Goal: Find specific page/section: Find specific page/section

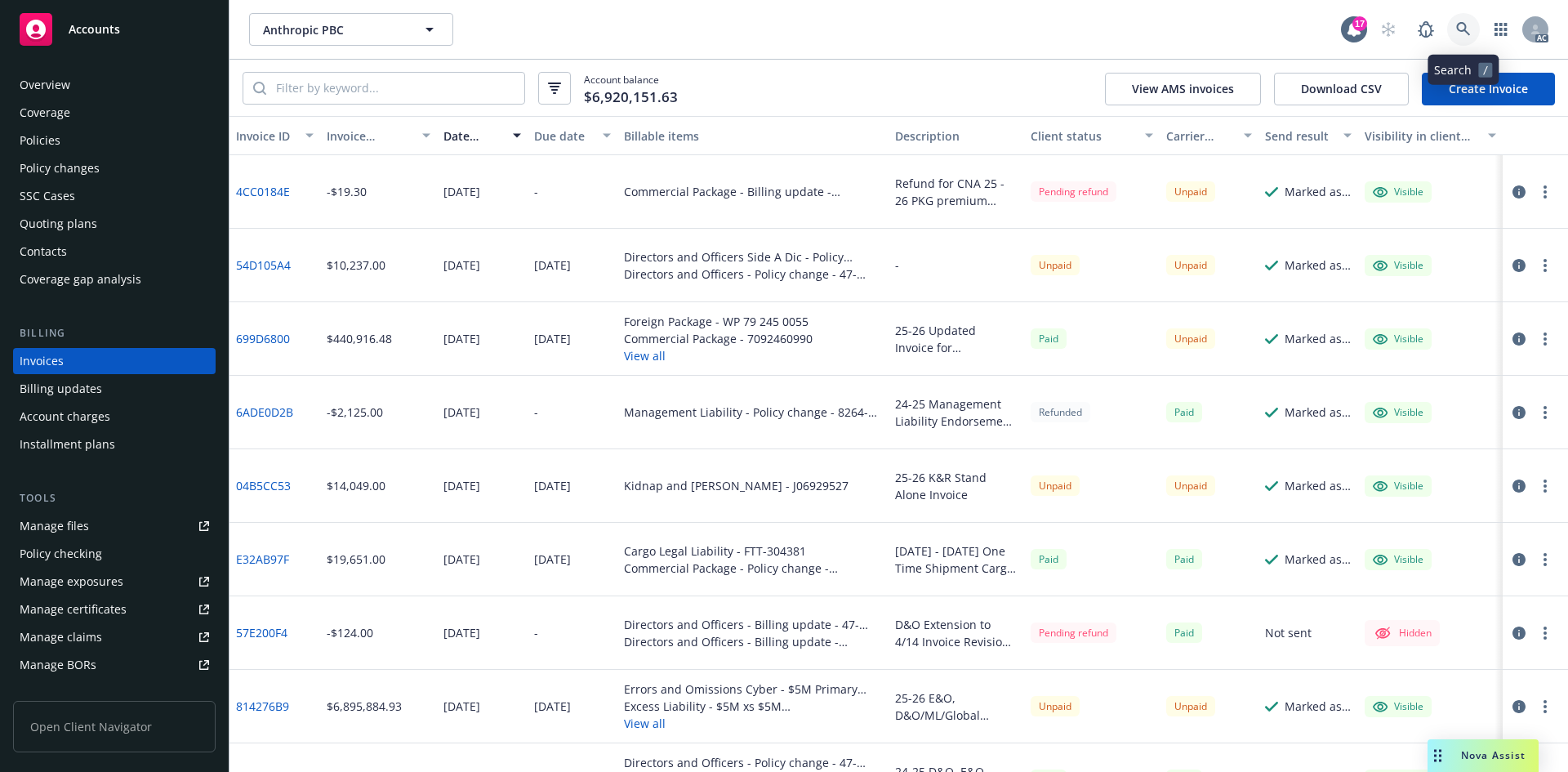
click at [1472, 38] on link at bounding box center [1463, 29] width 32 height 32
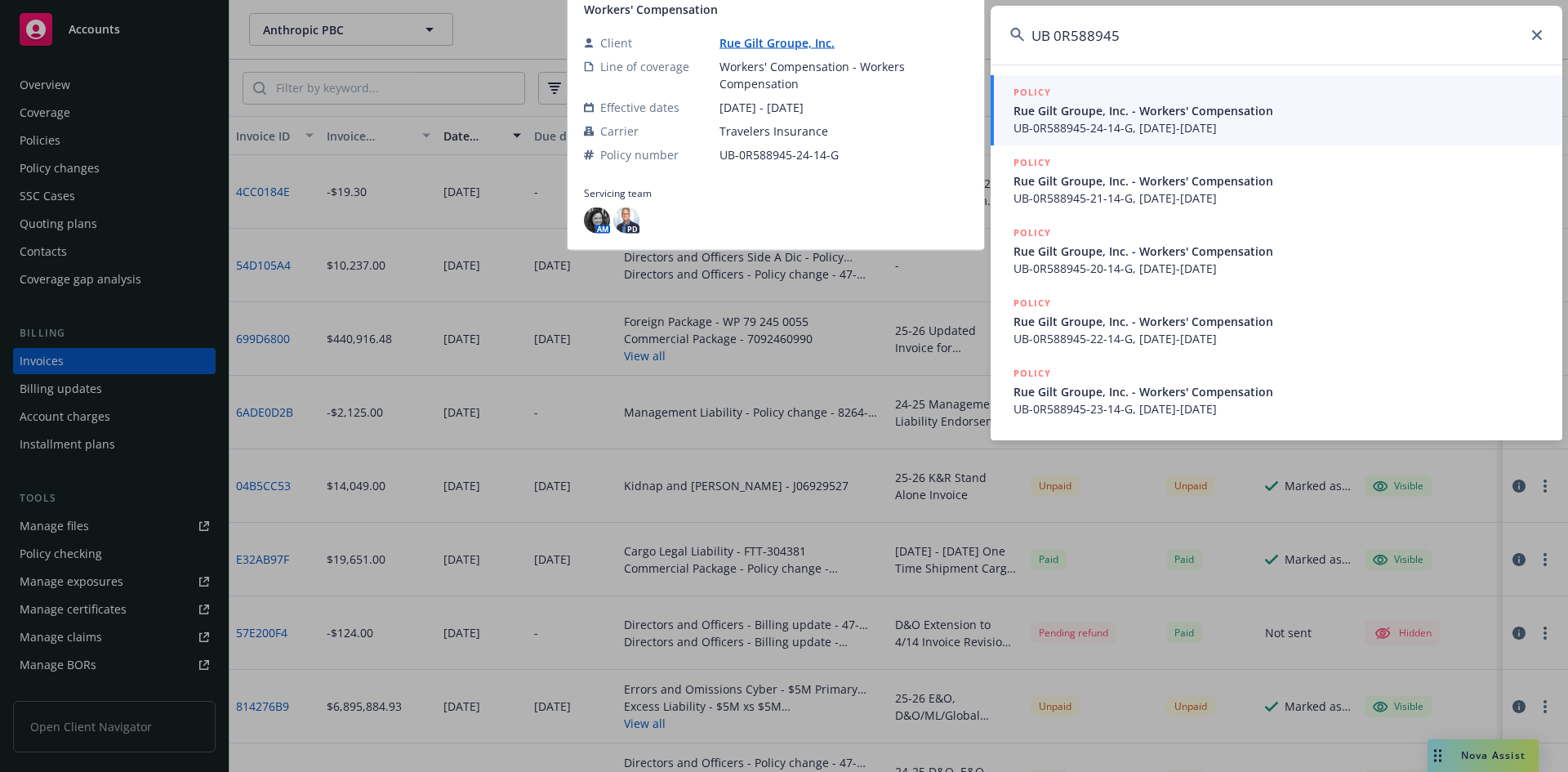
type input "UB 0R588945"
click at [1104, 112] on span "Rue Gilt Groupe, Inc. - Workers' Compensation" at bounding box center [1278, 111] width 529 height 17
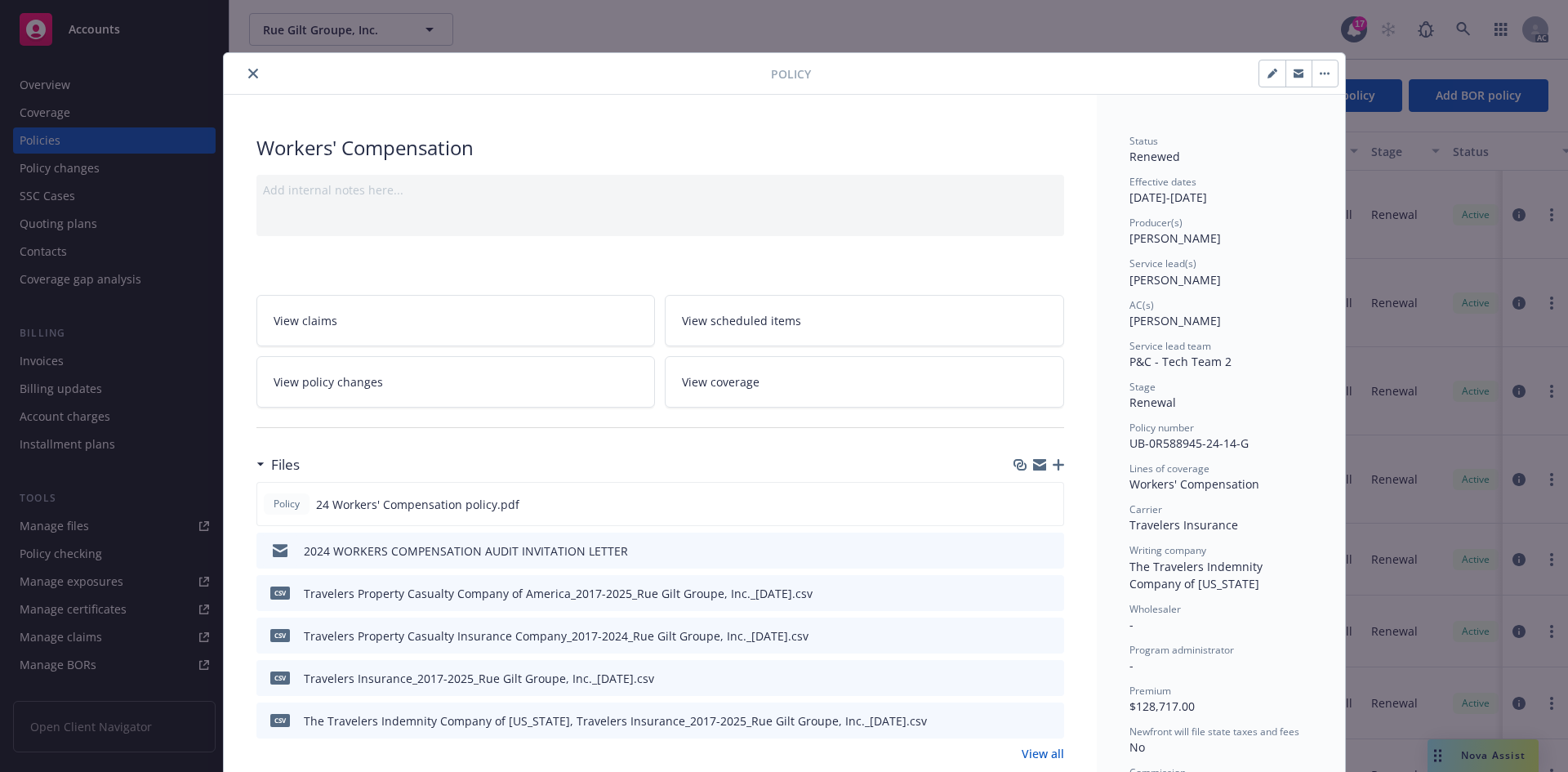
click at [248, 75] on icon "close" at bounding box center [254, 74] width 10 height 10
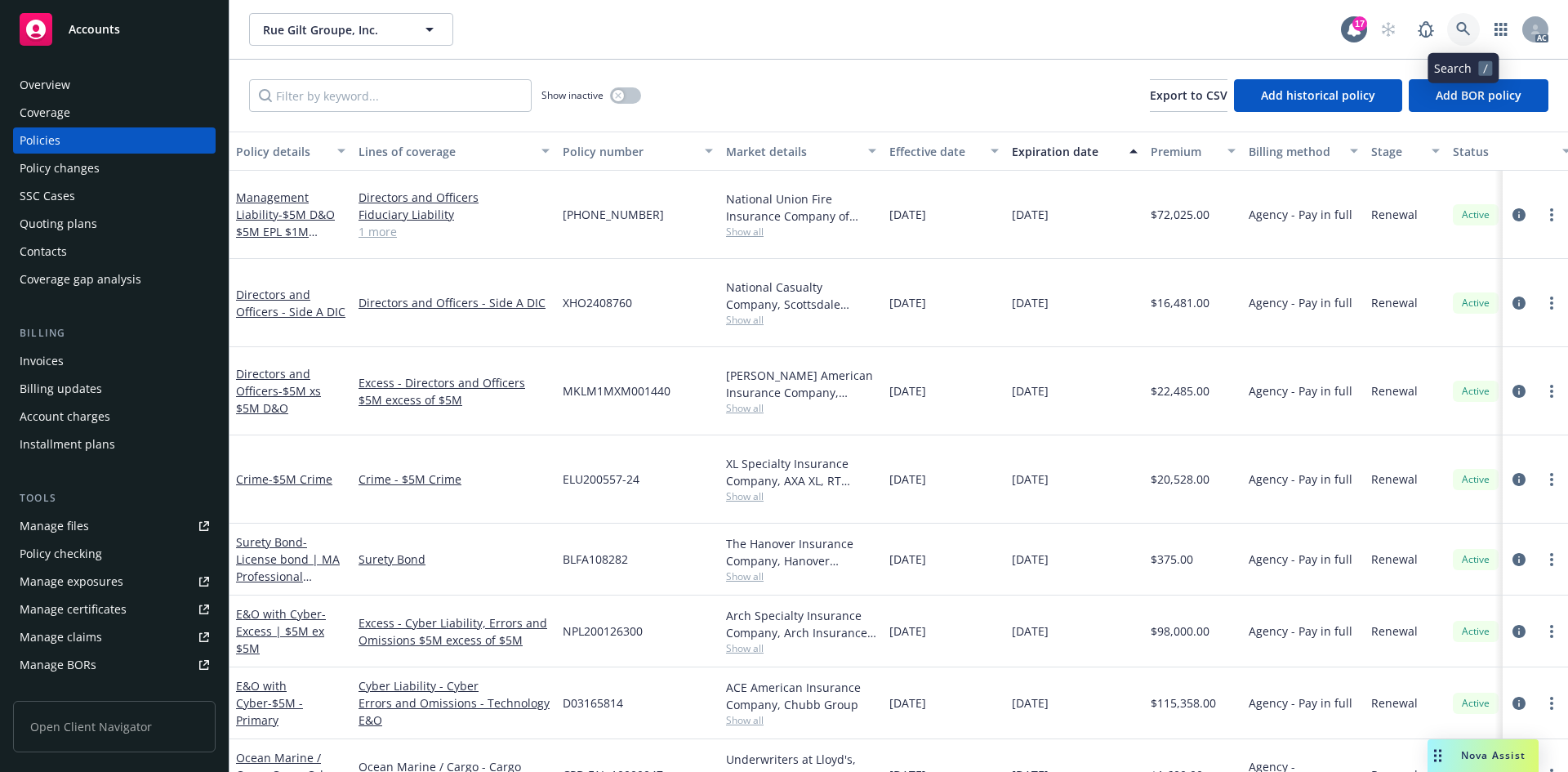
click at [1462, 29] on icon at bounding box center [1463, 29] width 14 height 14
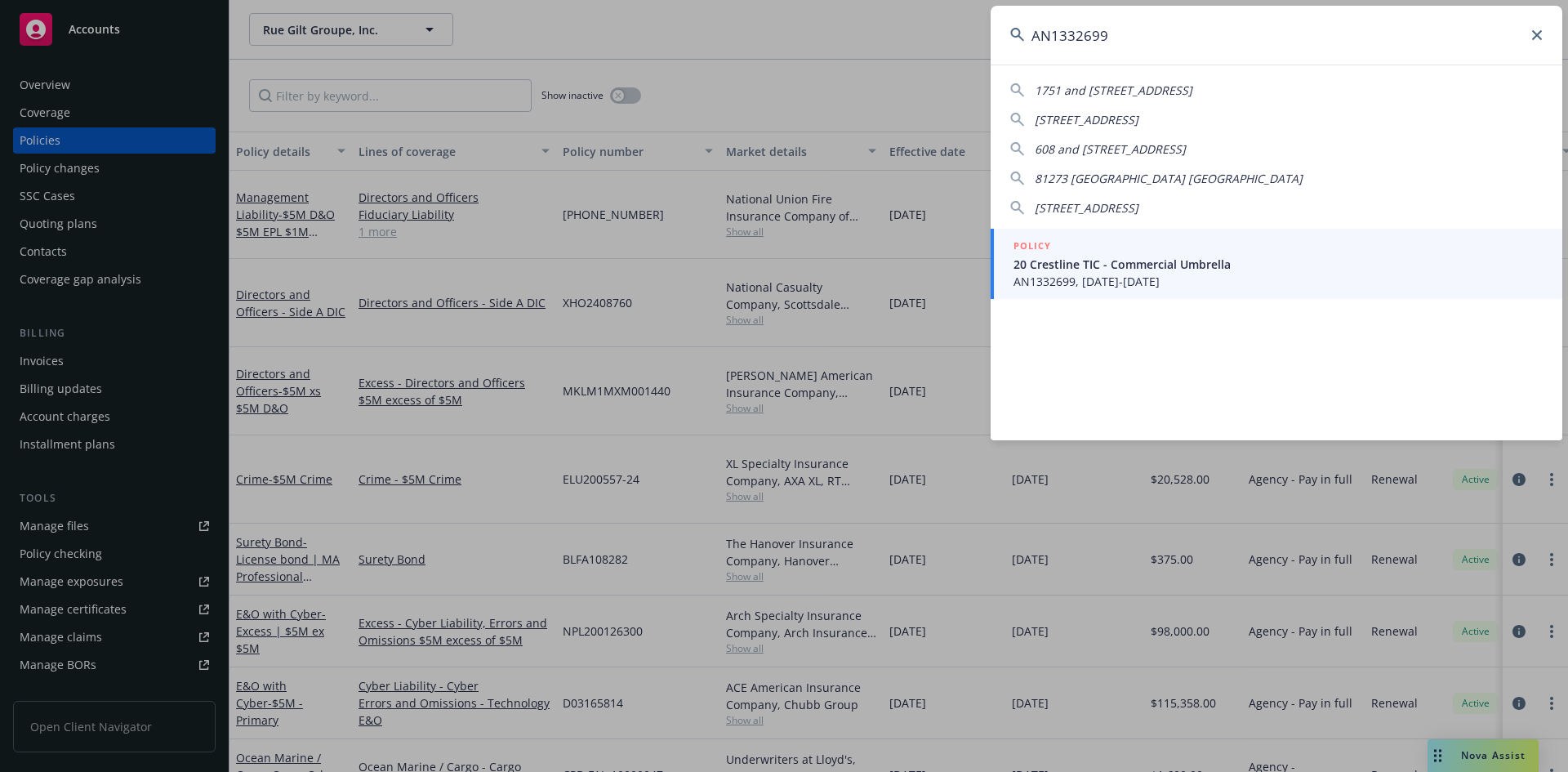
type input "AN1332699"
click at [1208, 240] on div "POLICY" at bounding box center [1278, 246] width 529 height 18
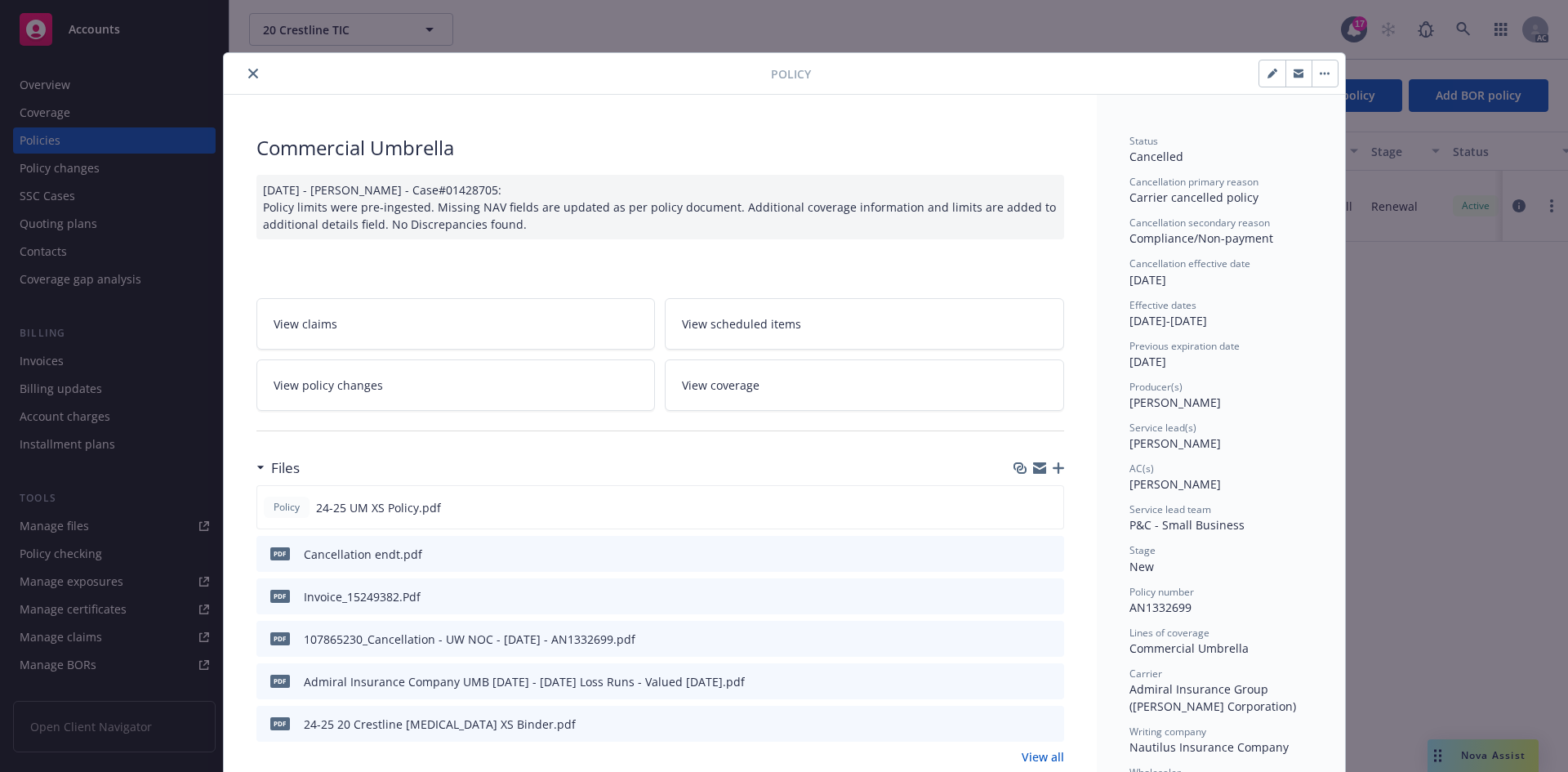
click at [243, 74] on button "close" at bounding box center [253, 73] width 20 height 20
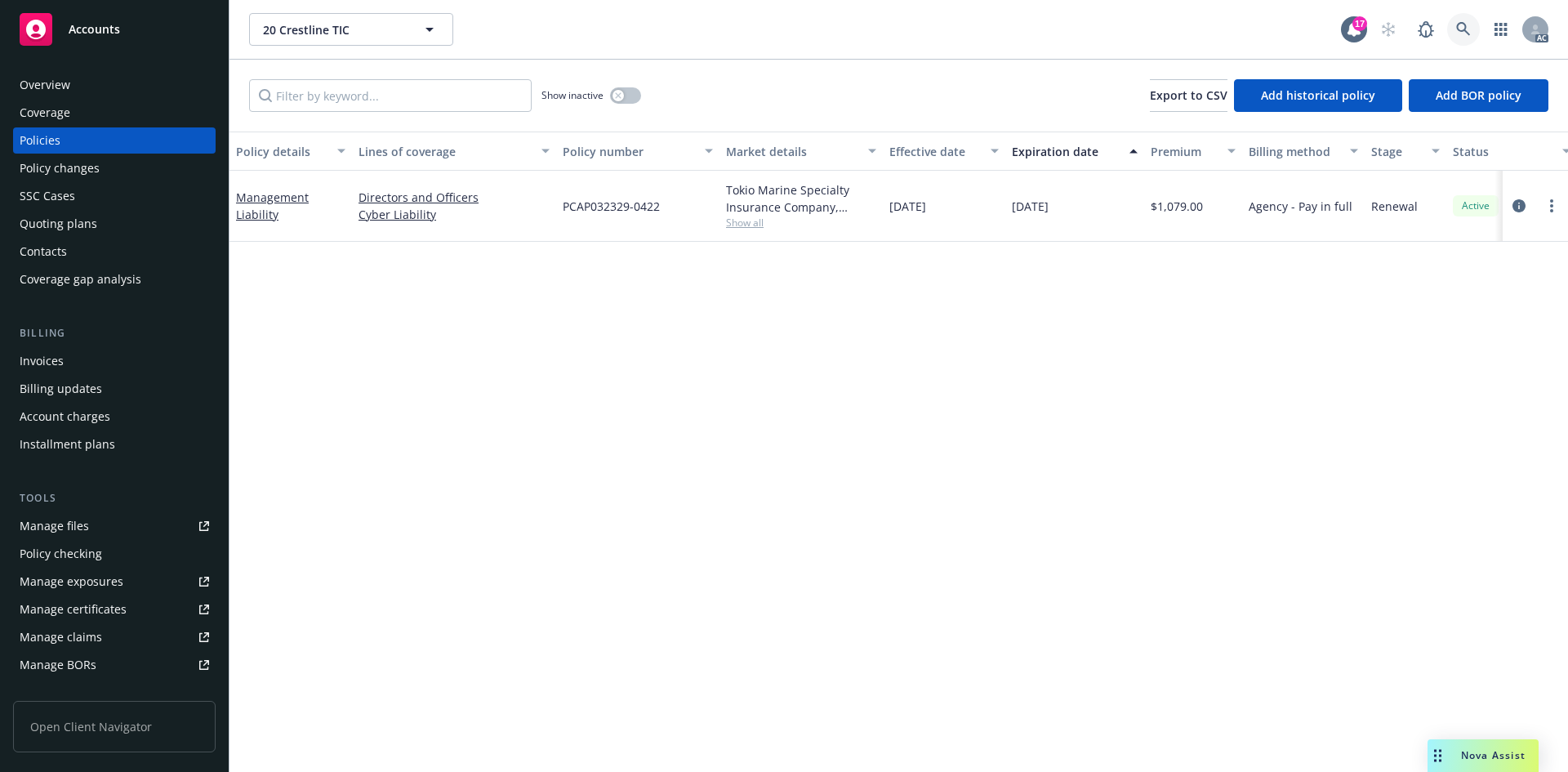
click at [1458, 25] on icon at bounding box center [1463, 29] width 14 height 14
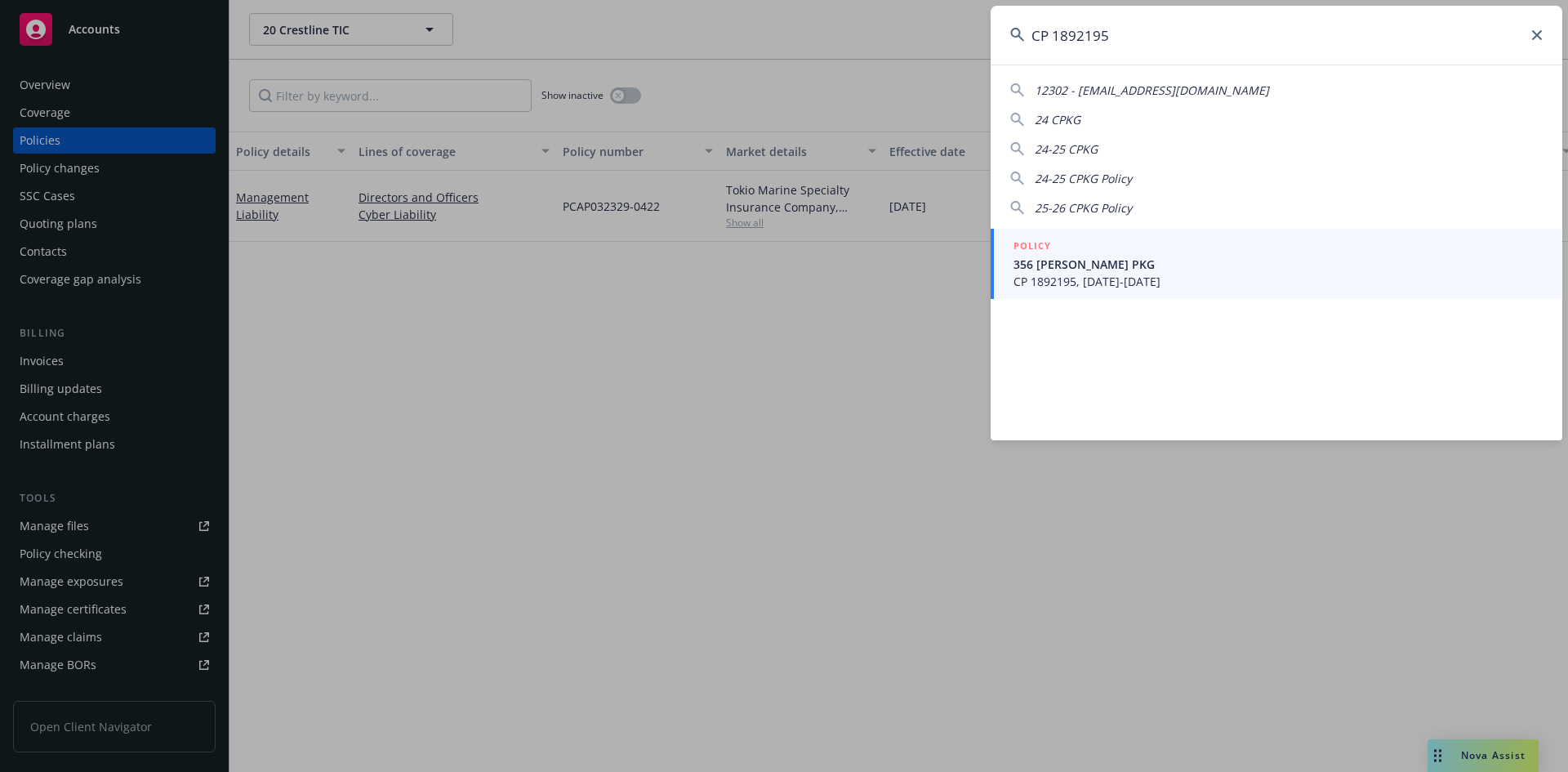
type input "CP 1892195"
click at [1195, 263] on span "356 [PERSON_NAME] PKG" at bounding box center [1278, 264] width 529 height 17
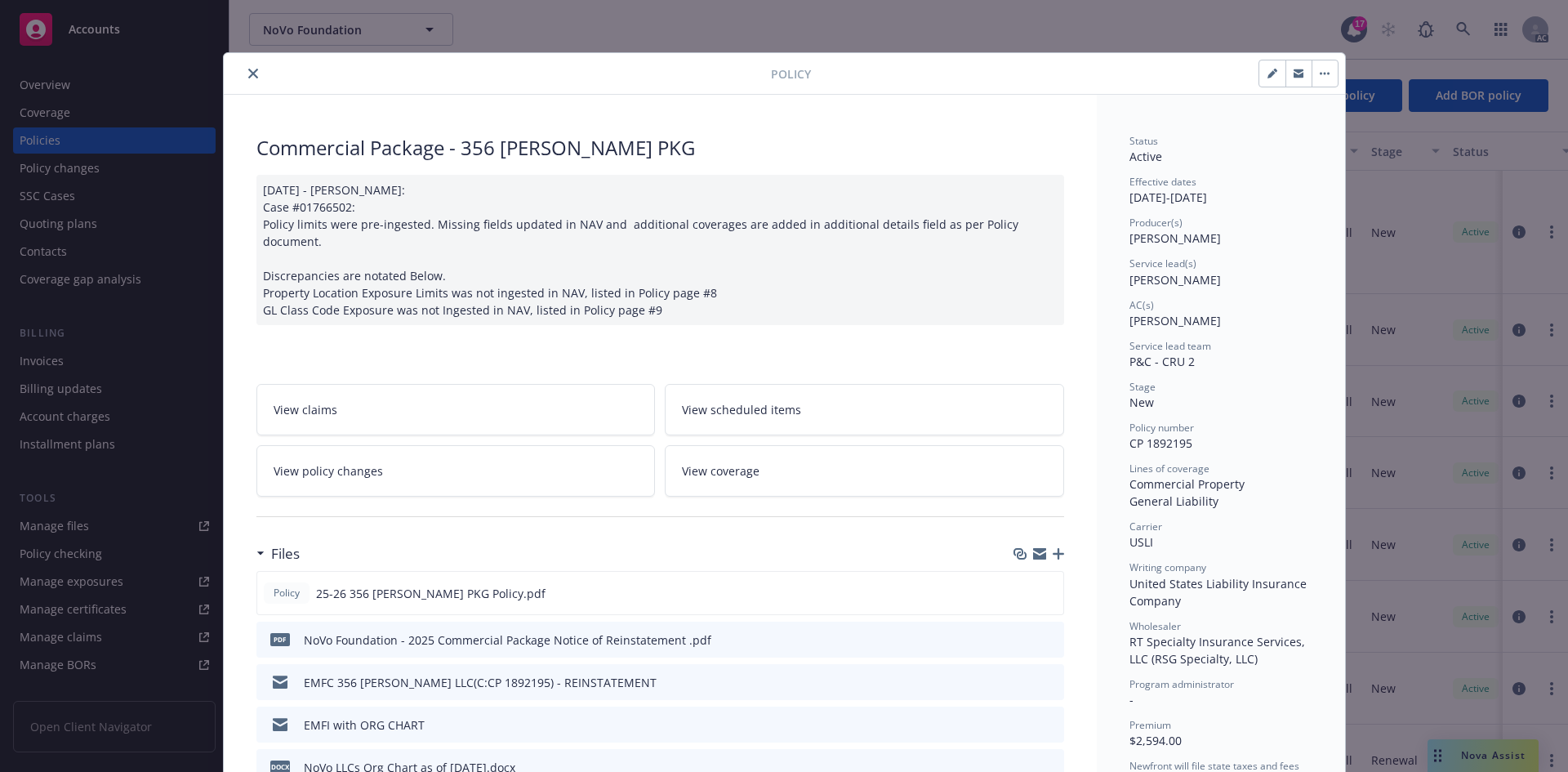
click at [233, 71] on div at bounding box center [500, 73] width 540 height 20
click at [248, 72] on icon "close" at bounding box center [254, 74] width 10 height 10
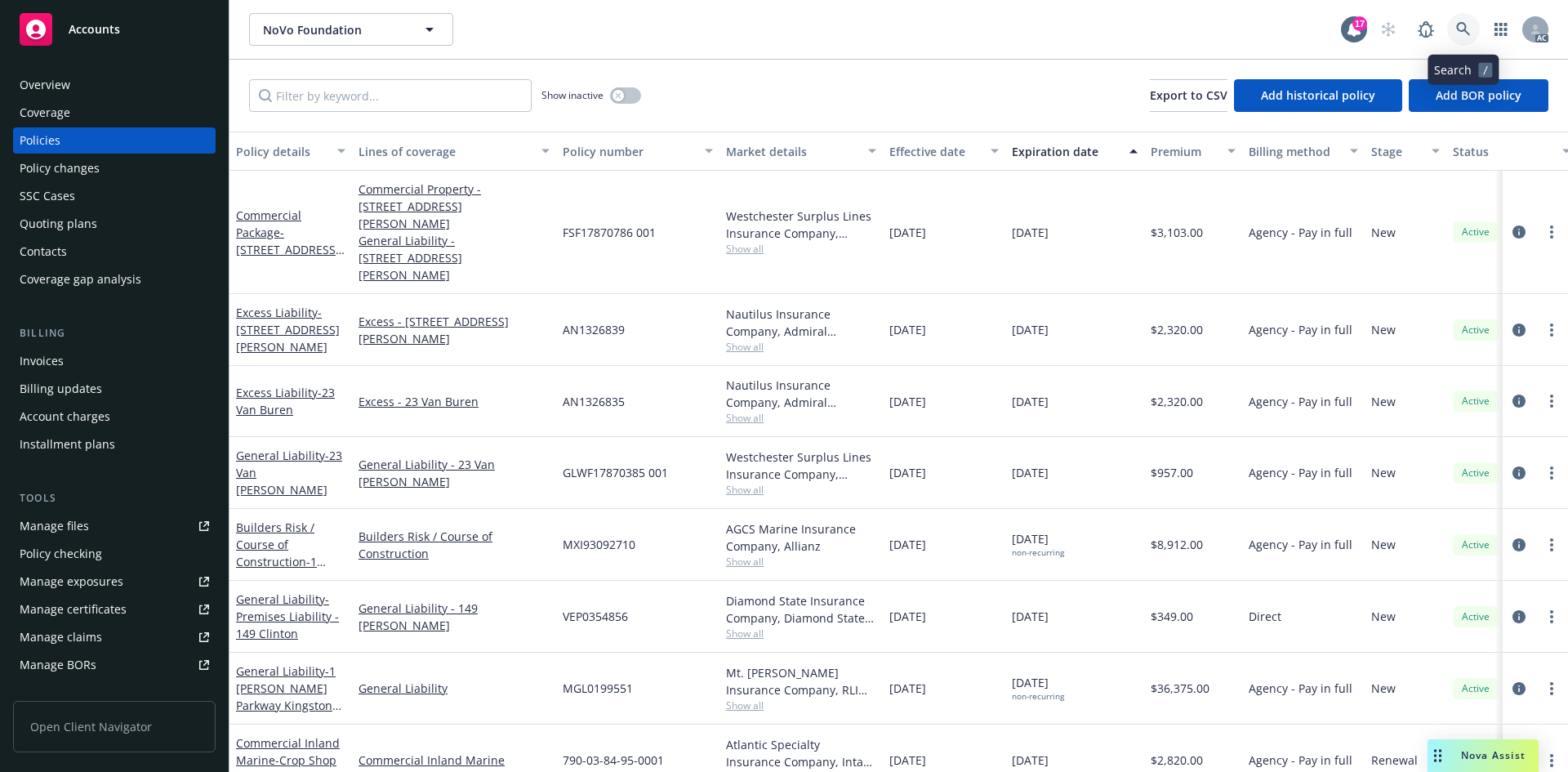
click at [1470, 22] on icon at bounding box center [1463, 29] width 14 height 14
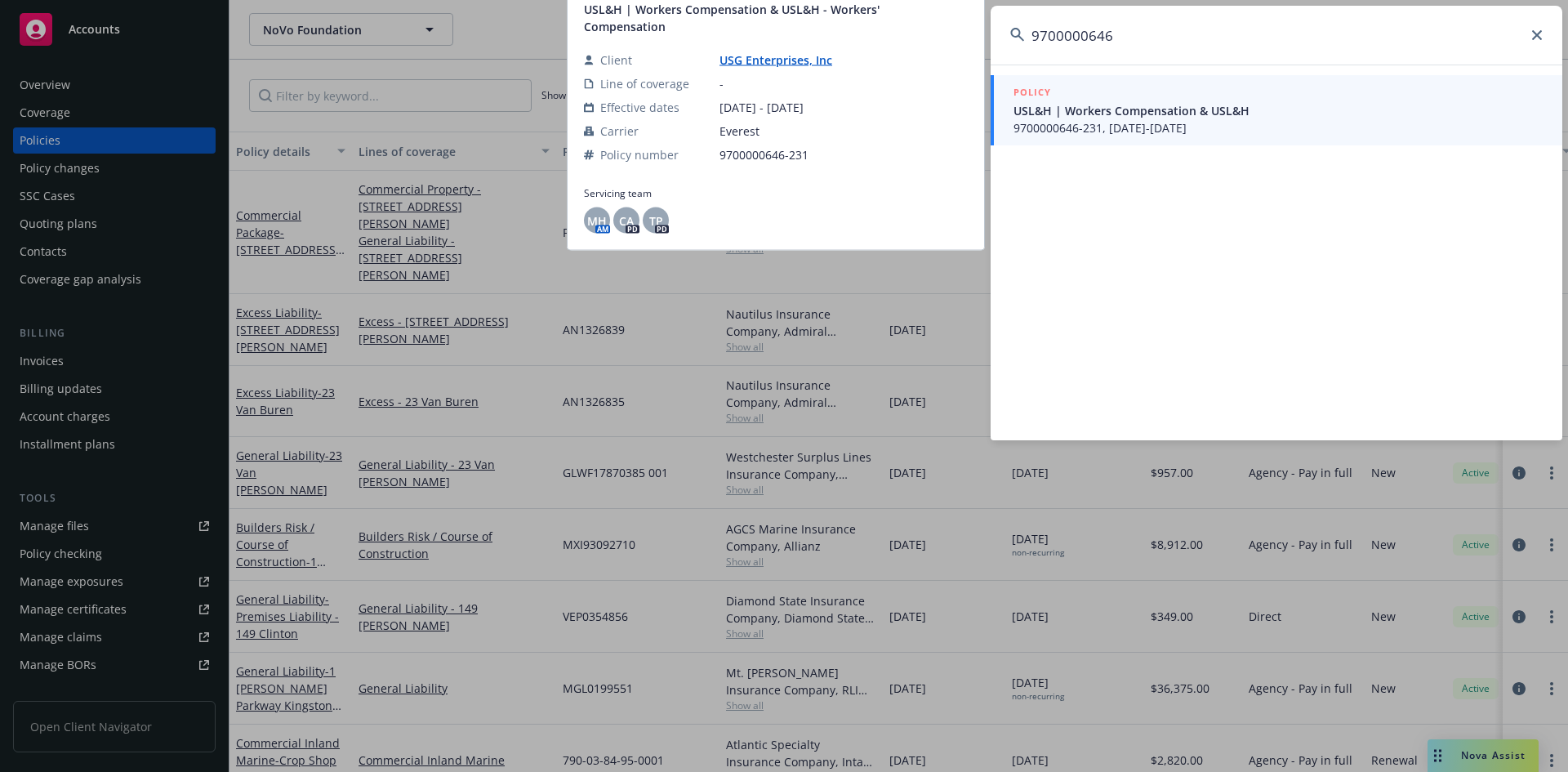
type input "9700000646"
click at [1104, 94] on div "POLICY" at bounding box center [1278, 93] width 529 height 18
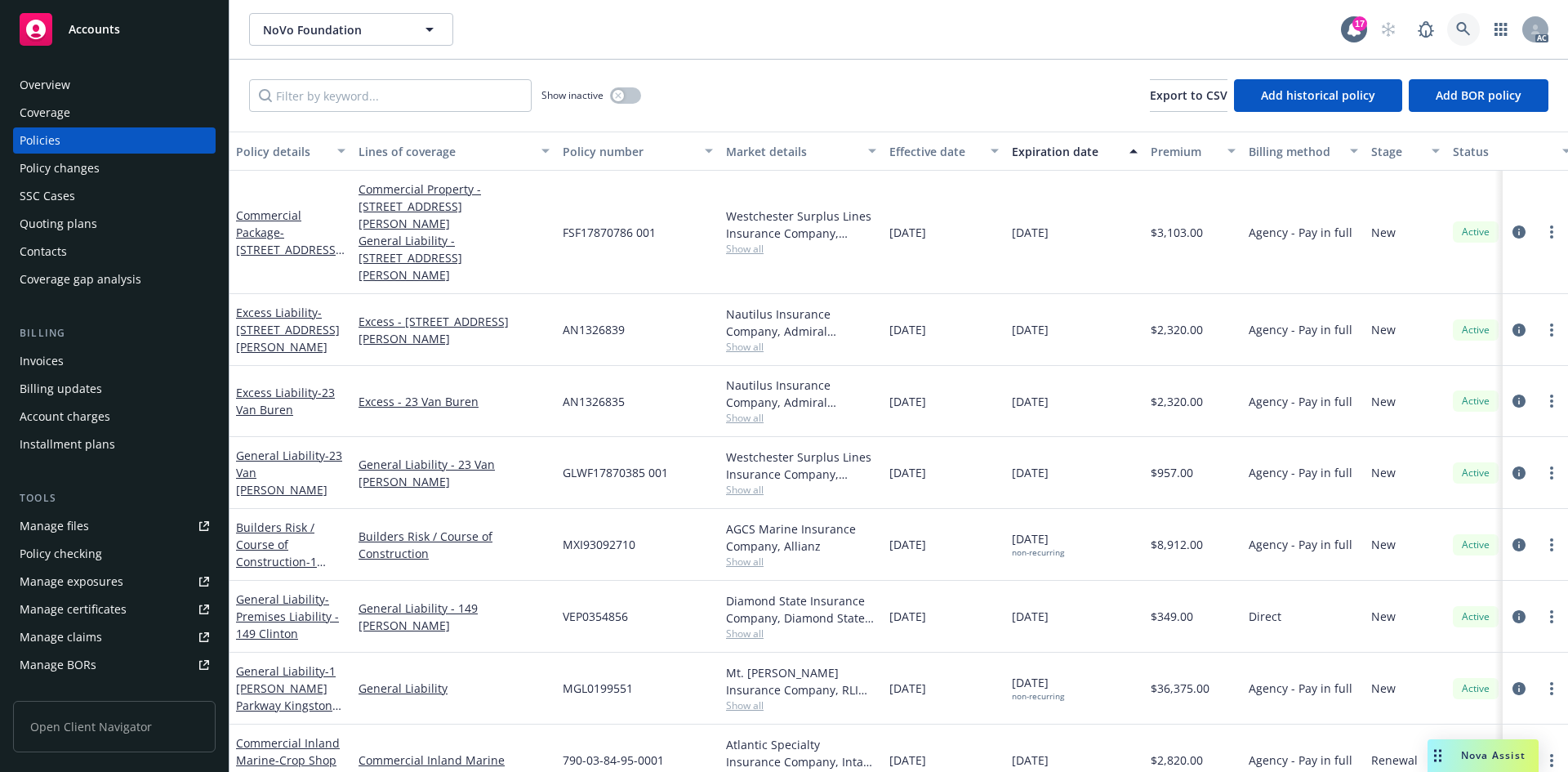
click at [1463, 37] on link at bounding box center [1463, 29] width 32 height 32
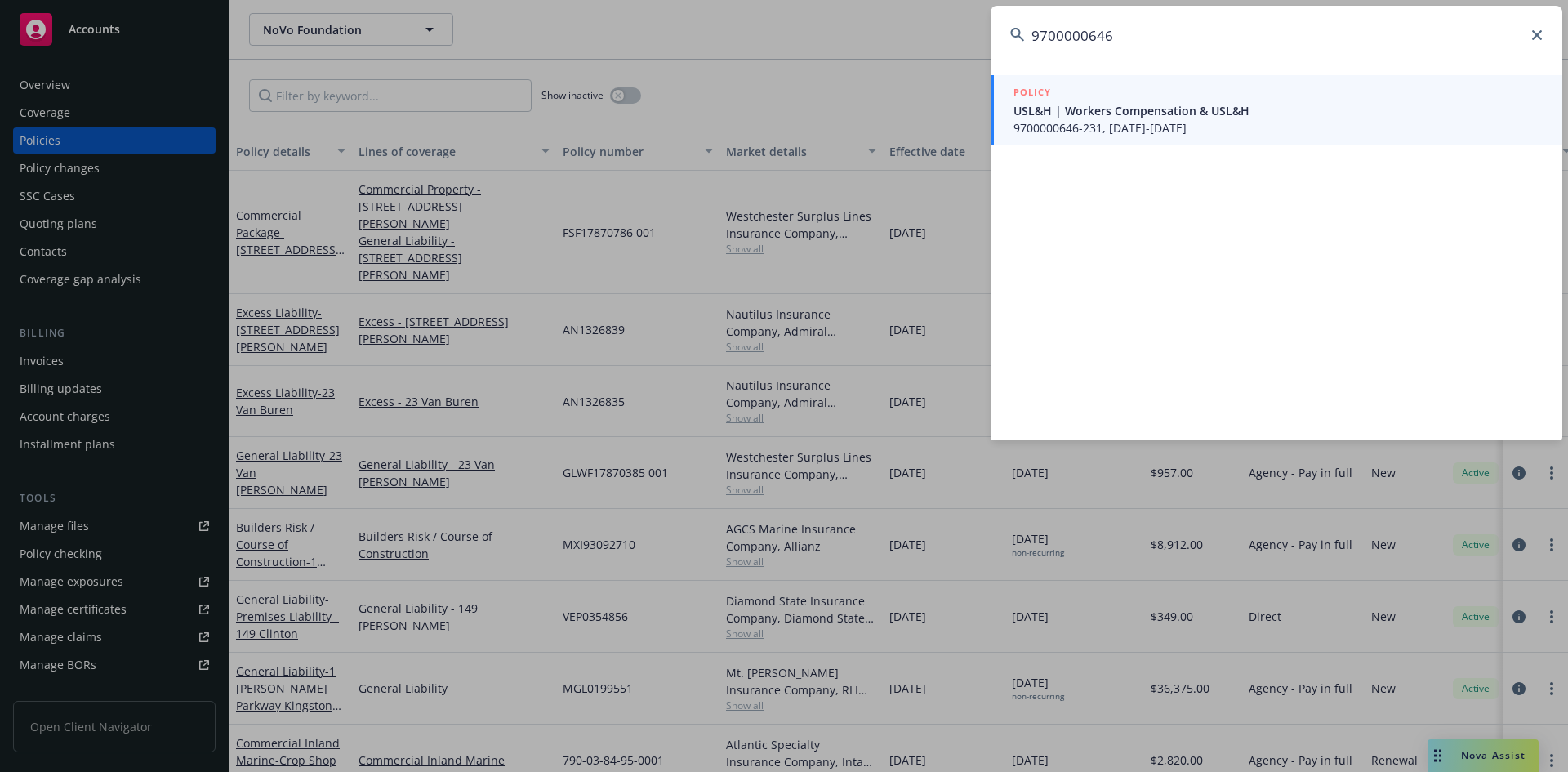
type input "9700000646"
click at [1178, 118] on span "USL&H | Workers Compensation & USL&H" at bounding box center [1278, 111] width 529 height 17
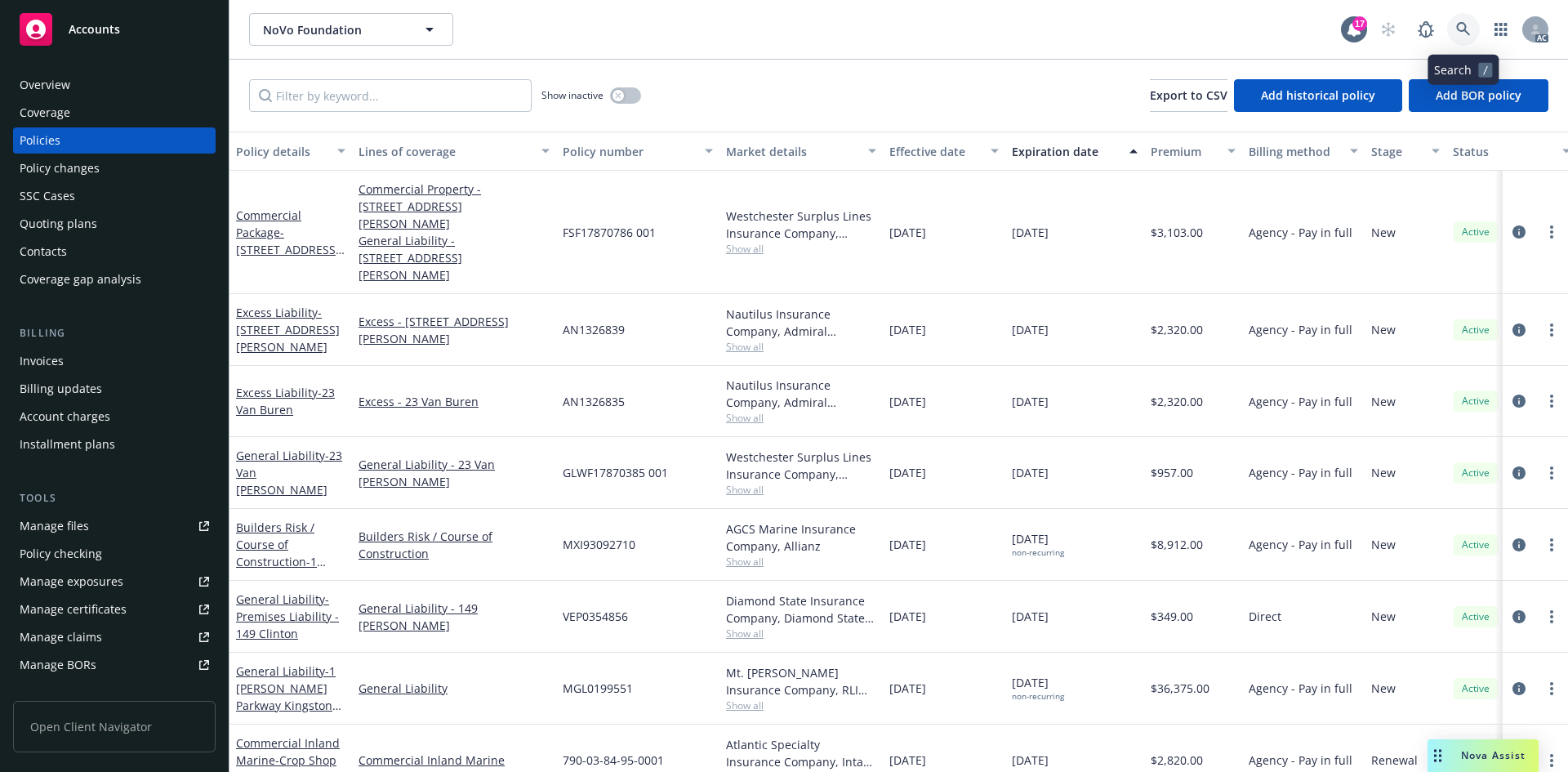
click at [1467, 26] on icon at bounding box center [1463, 29] width 14 height 14
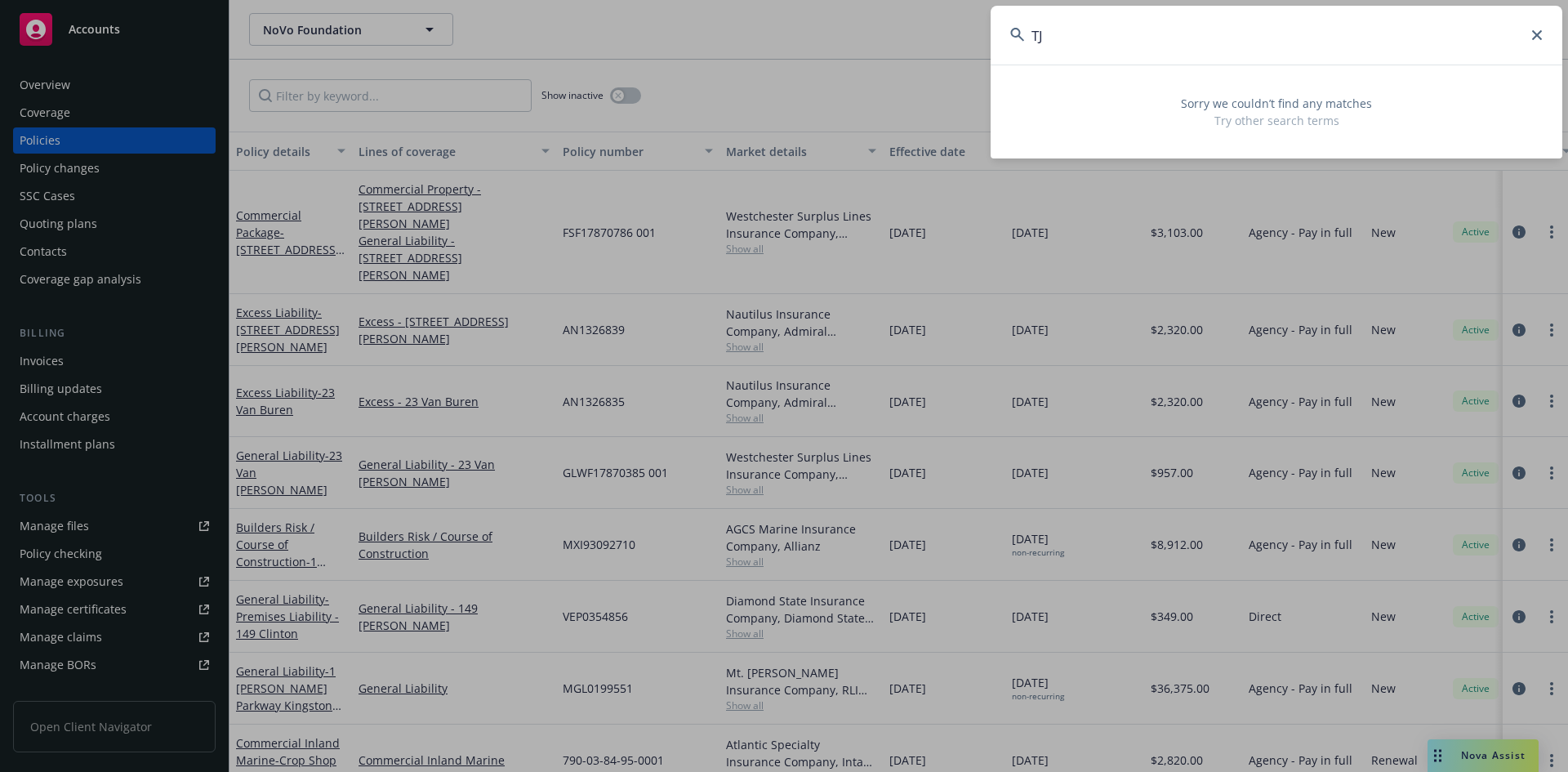
type input "T"
type input "D"
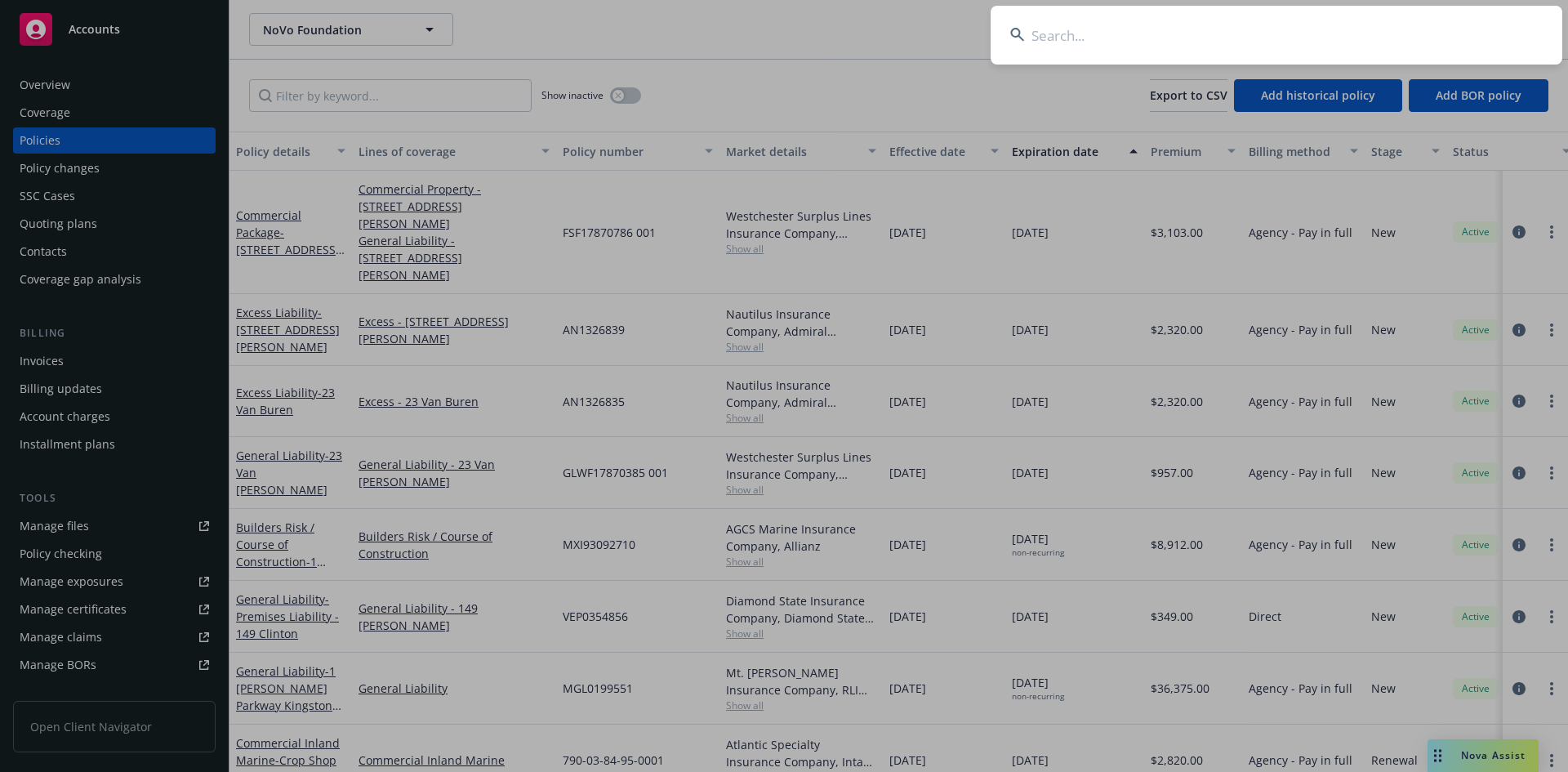
click at [1254, 41] on input at bounding box center [1276, 35] width 572 height 59
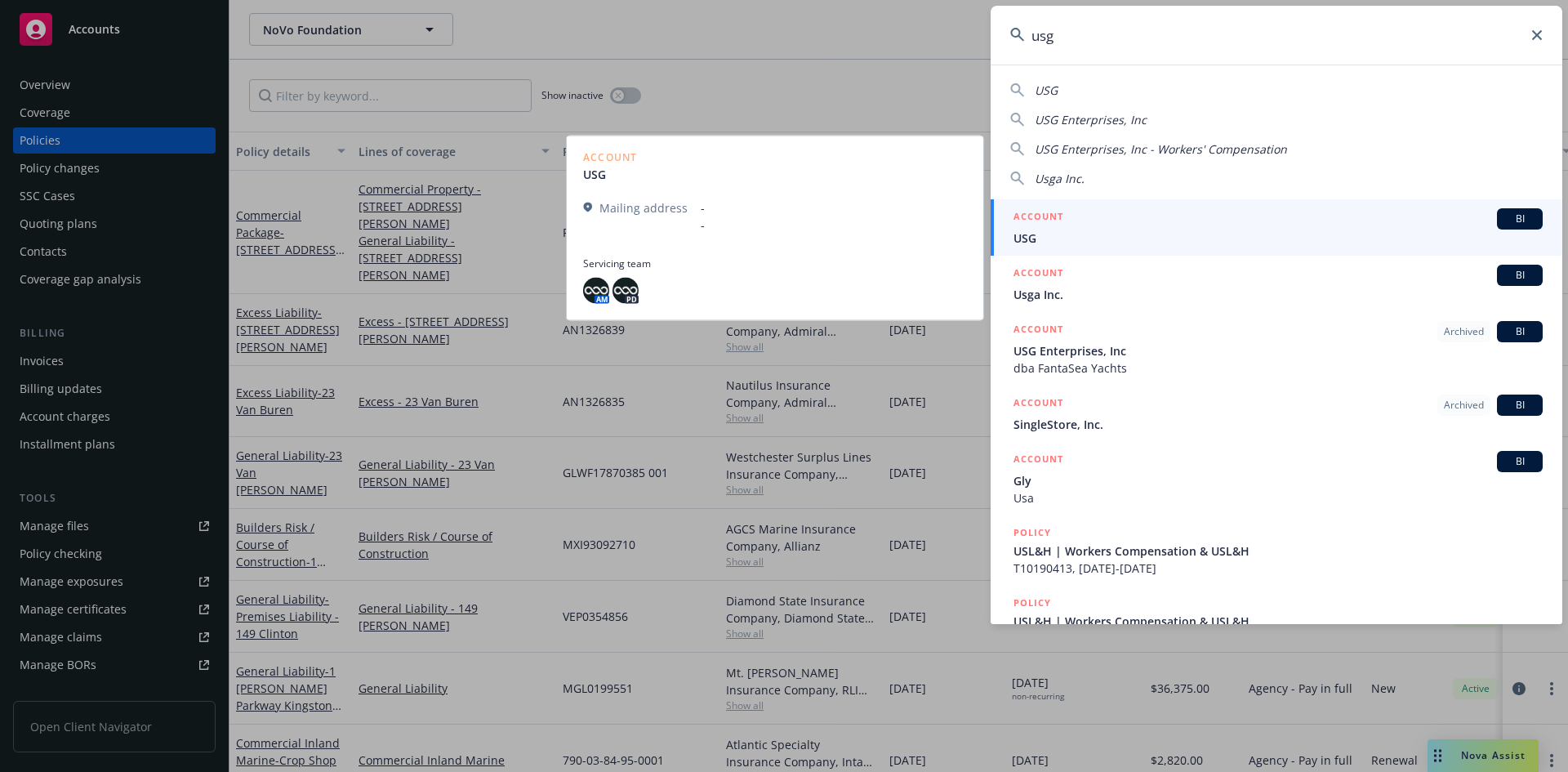
type input "usg"
click at [1100, 229] on div "ACCOUNT BI" at bounding box center [1278, 219] width 529 height 21
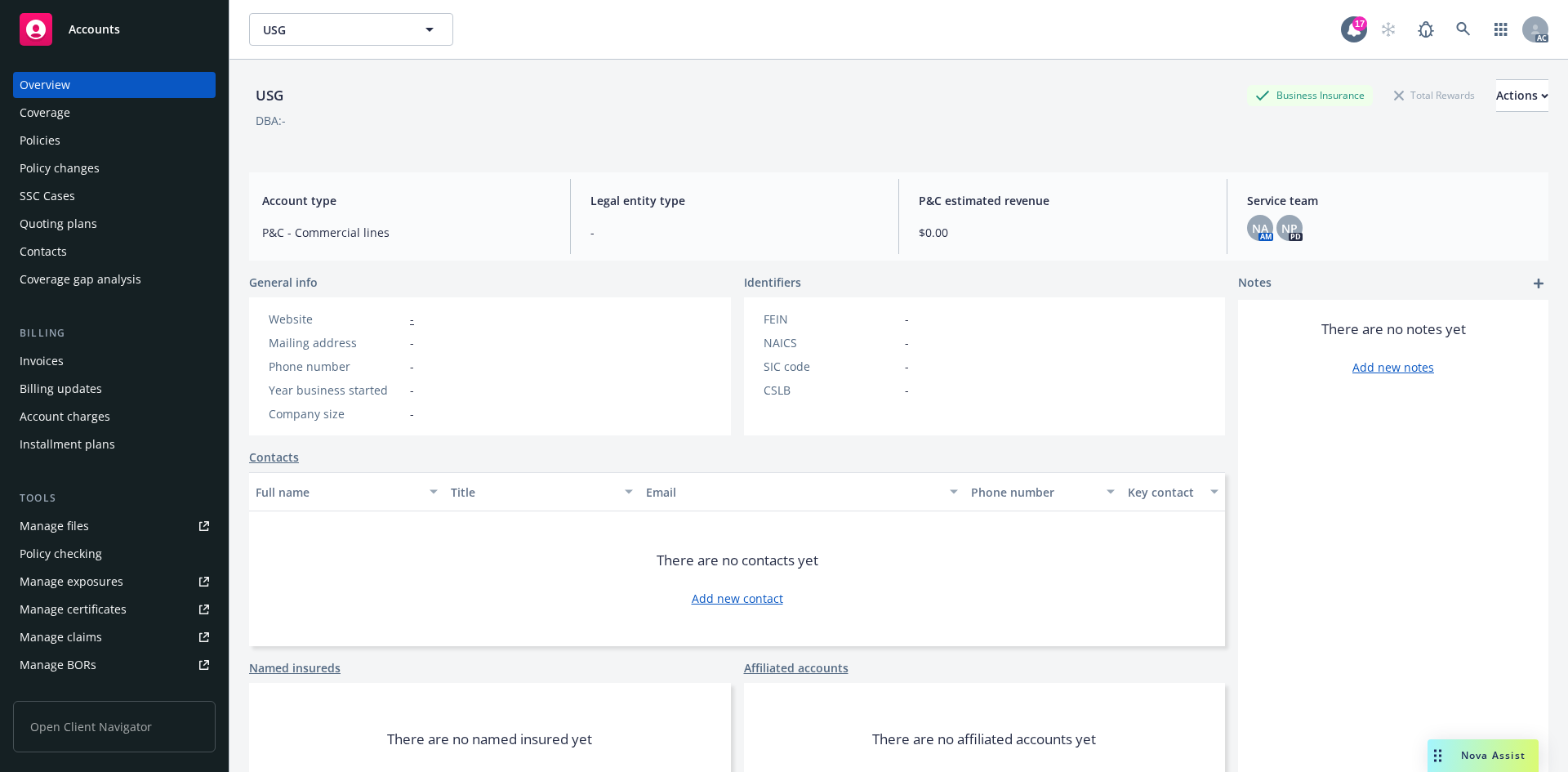
click at [75, 359] on div "Invoices" at bounding box center [114, 361] width 190 height 26
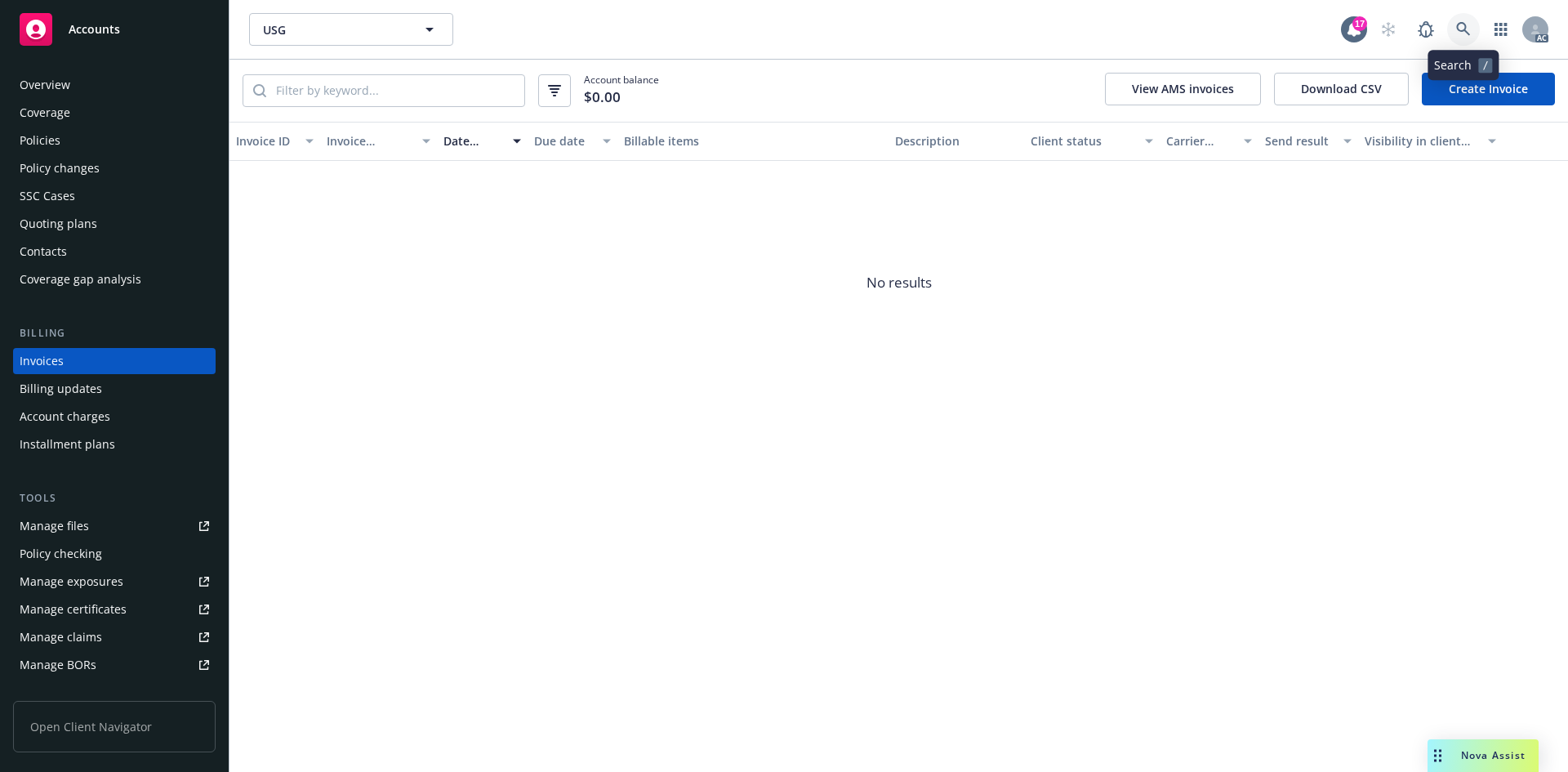
click at [1456, 17] on link at bounding box center [1463, 29] width 32 height 32
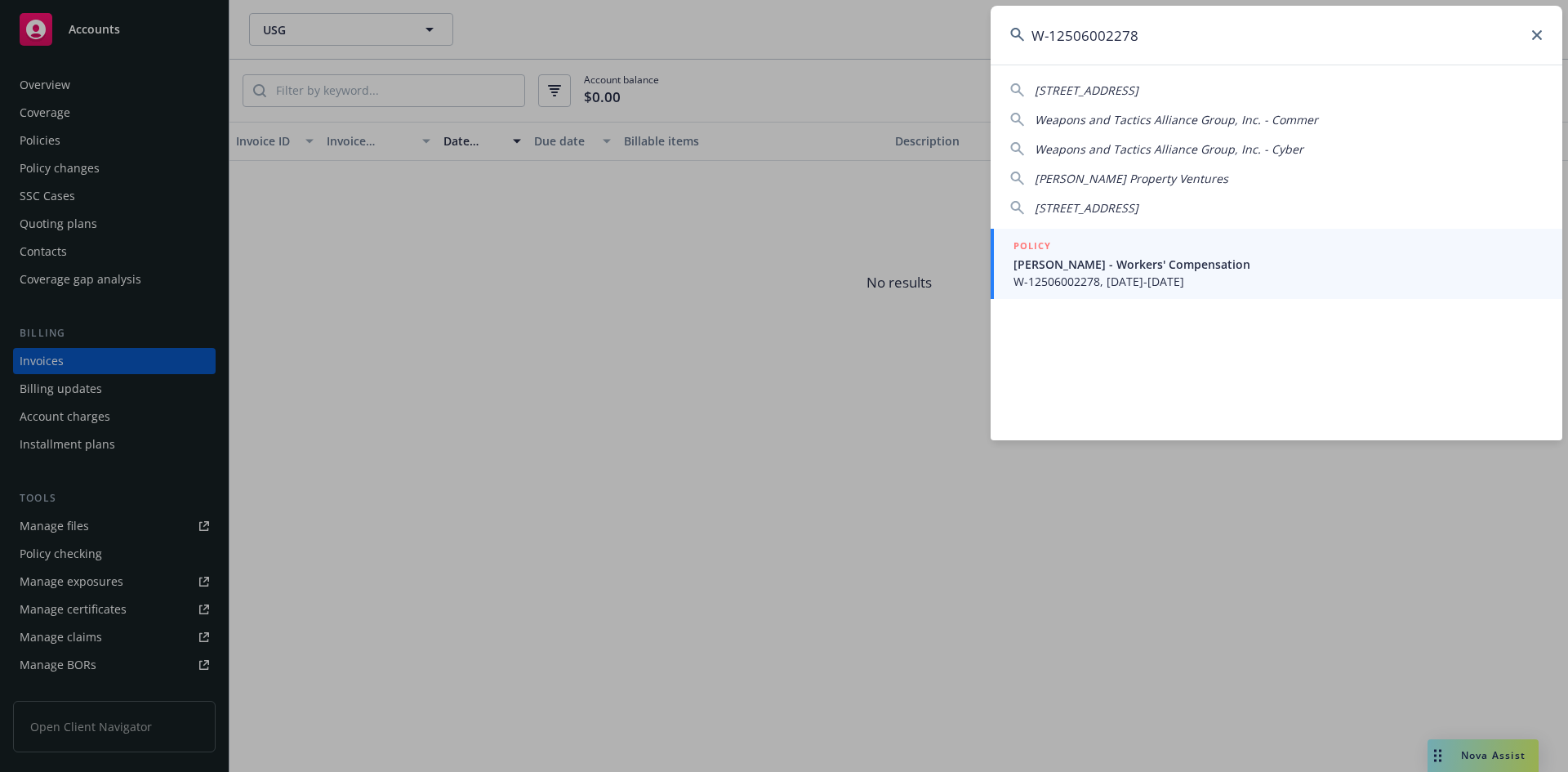
type input "W-12506002278"
click at [1223, 281] on span "W-12506002278, [DATE]-[DATE]" at bounding box center [1278, 282] width 529 height 17
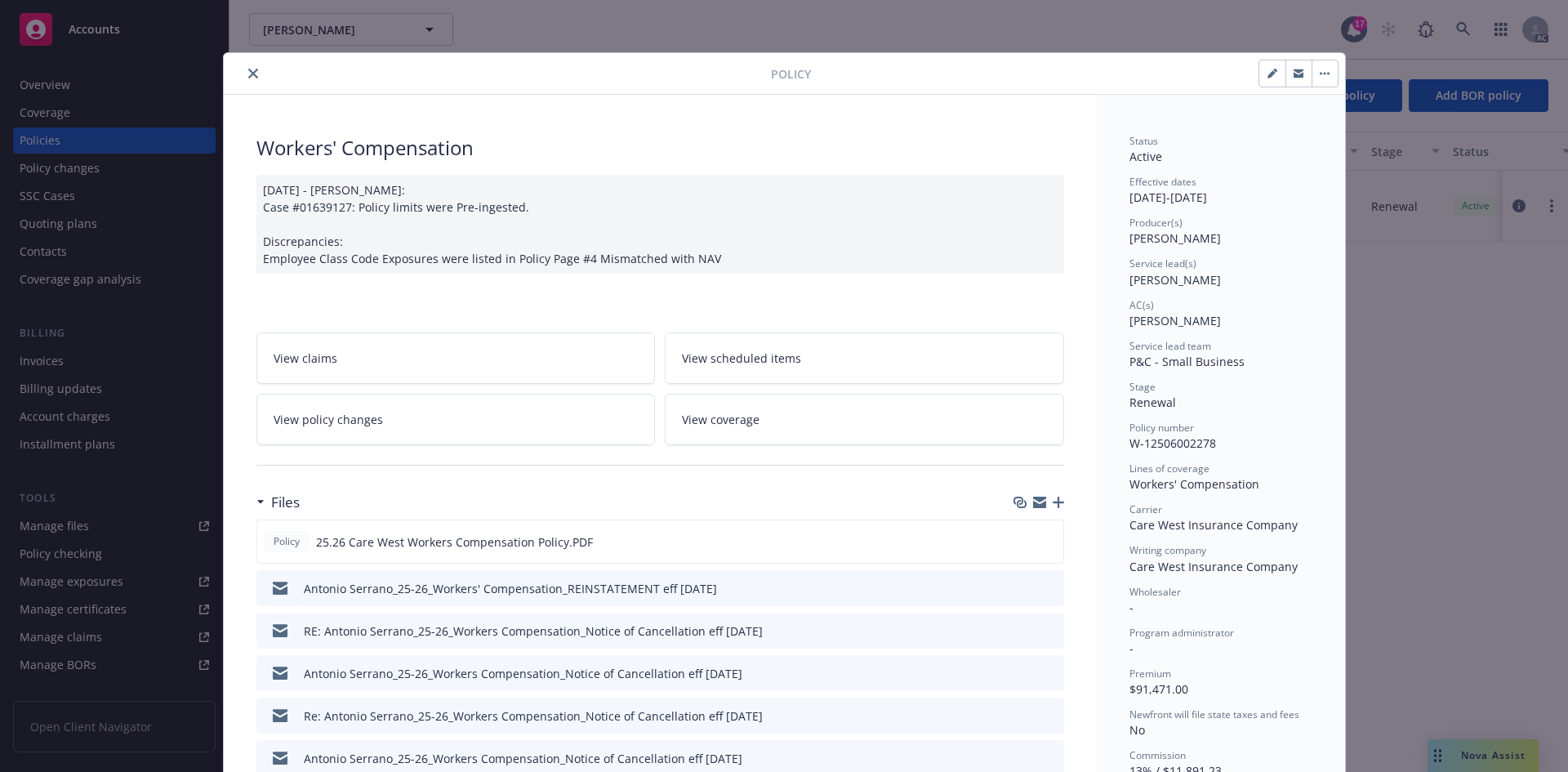
click at [248, 76] on icon "close" at bounding box center [254, 74] width 10 height 10
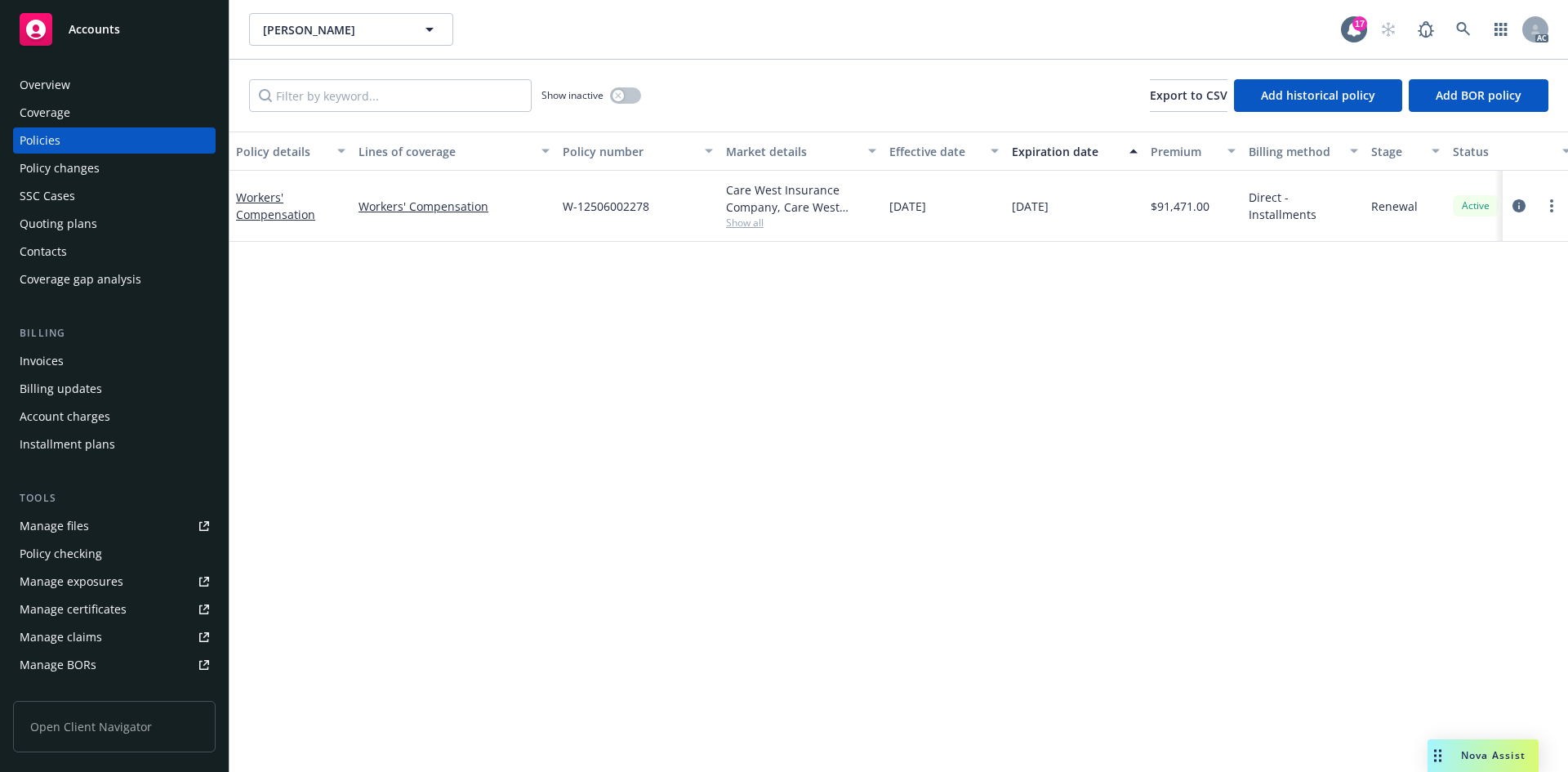
click at [56, 84] on div "Overview" at bounding box center [45, 84] width 51 height 26
